Goal: Task Accomplishment & Management: Use online tool/utility

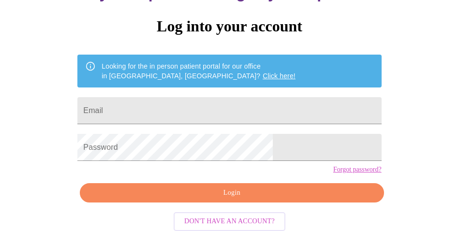
scroll to position [89, 0]
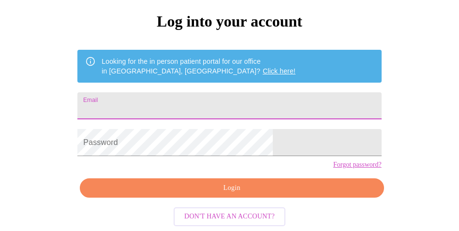
click at [182, 99] on input "Email" at bounding box center [228, 105] width 303 height 27
type input "[EMAIL_ADDRESS][DOMAIN_NAME]"
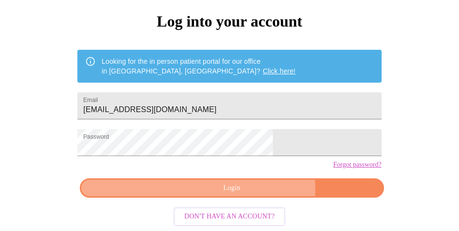
click at [251, 194] on span "Login" at bounding box center [231, 188] width 281 height 12
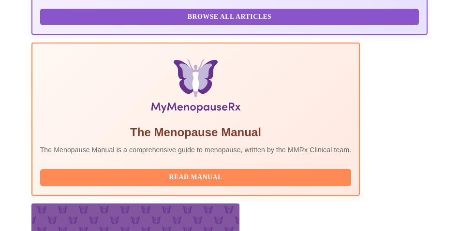
scroll to position [413, 0]
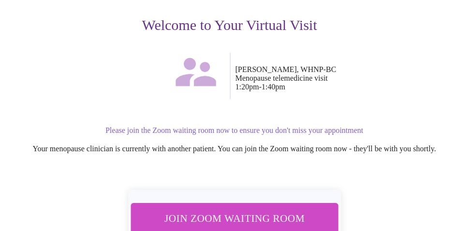
scroll to position [138, 0]
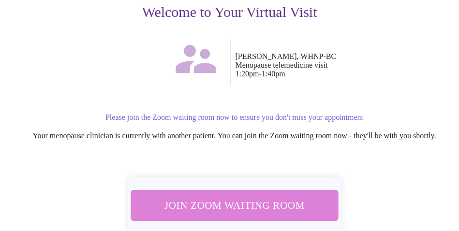
click at [287, 196] on span "Join Zoom Waiting Room" at bounding box center [234, 205] width 182 height 18
